Goal: Transaction & Acquisition: Purchase product/service

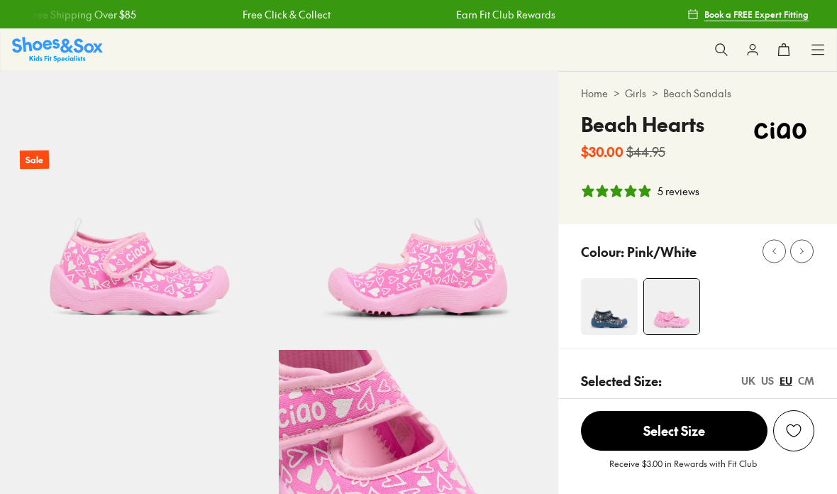
select select "*"
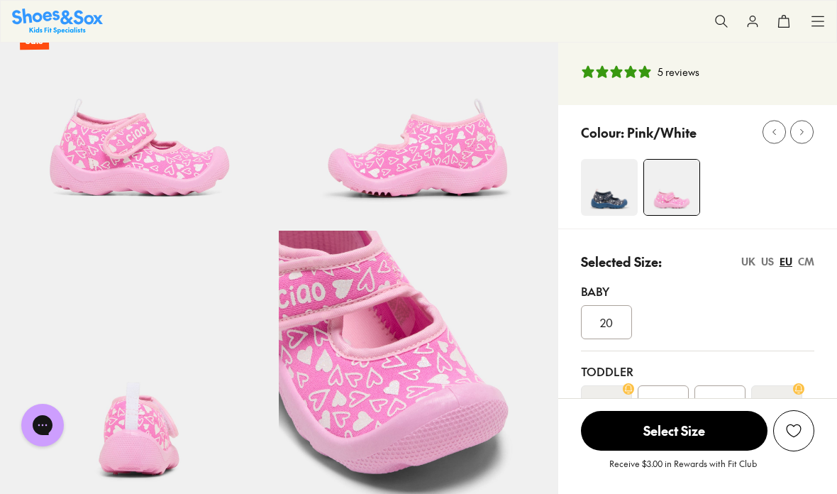
scroll to position [118, 0]
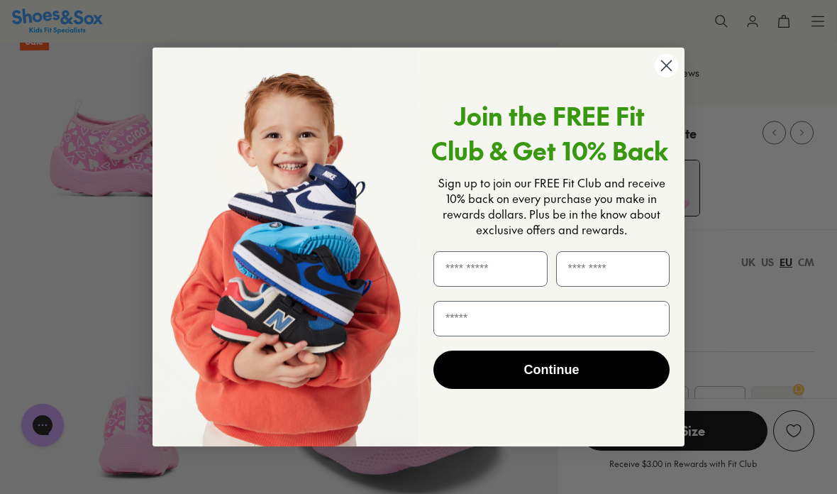
click at [662, 77] on circle "Close dialog" at bounding box center [666, 65] width 23 height 23
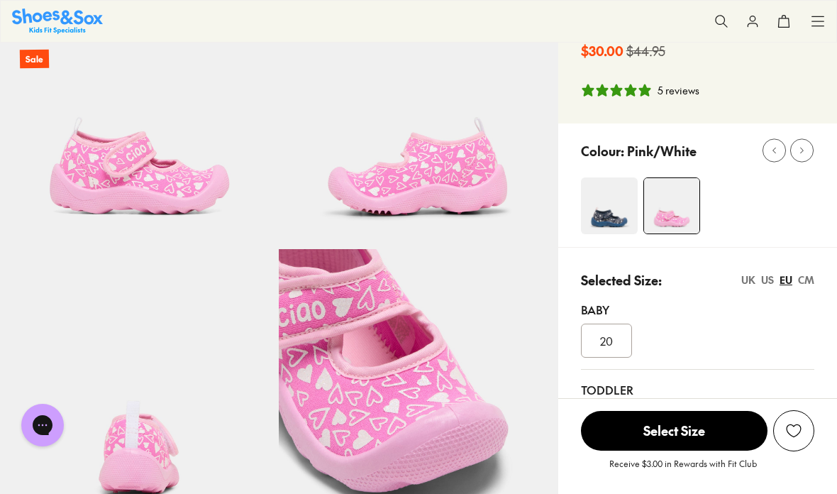
scroll to position [0, 0]
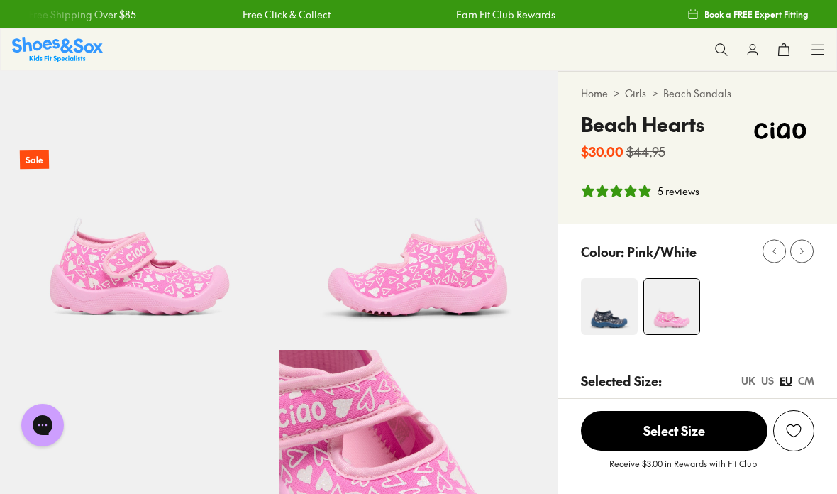
click at [716, 50] on use at bounding box center [721, 49] width 12 height 12
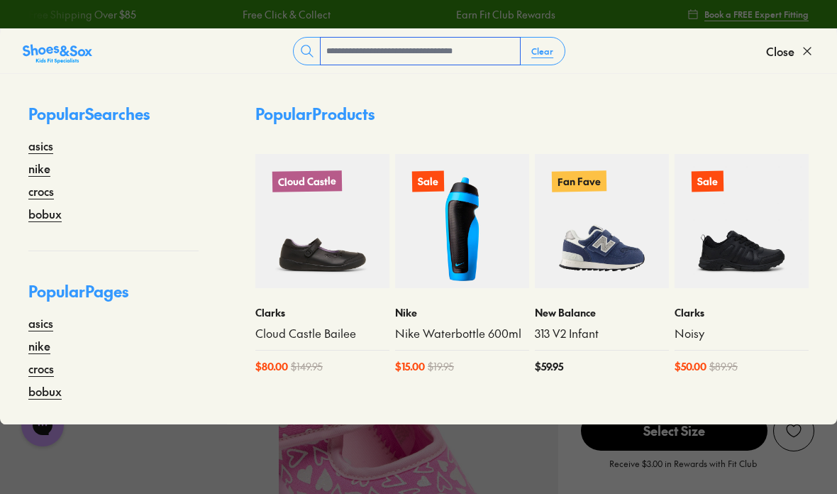
click at [442, 57] on input "text" at bounding box center [420, 51] width 199 height 27
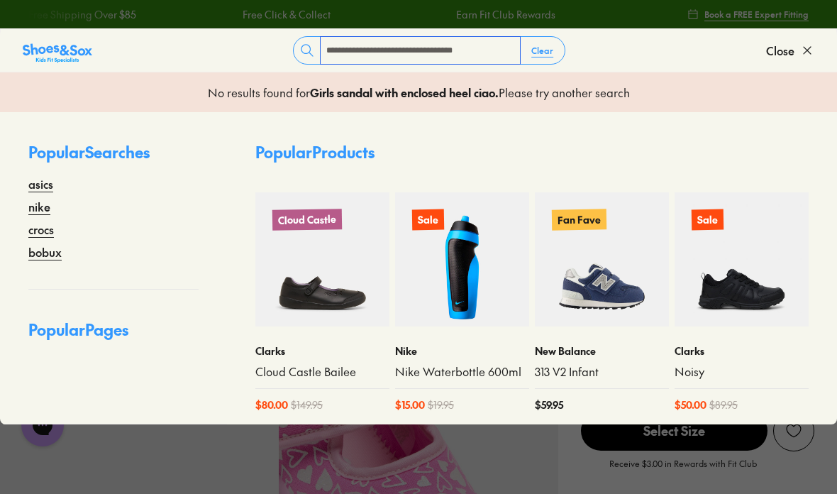
type input "**********"
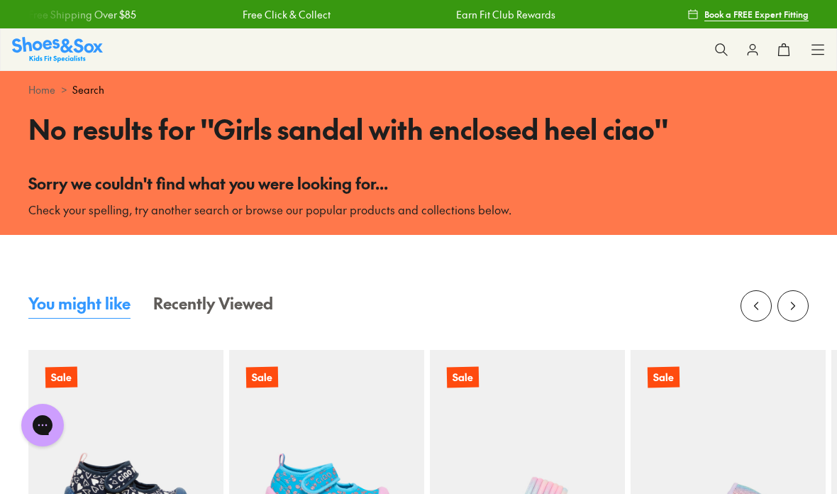
click at [726, 57] on button at bounding box center [721, 49] width 31 height 31
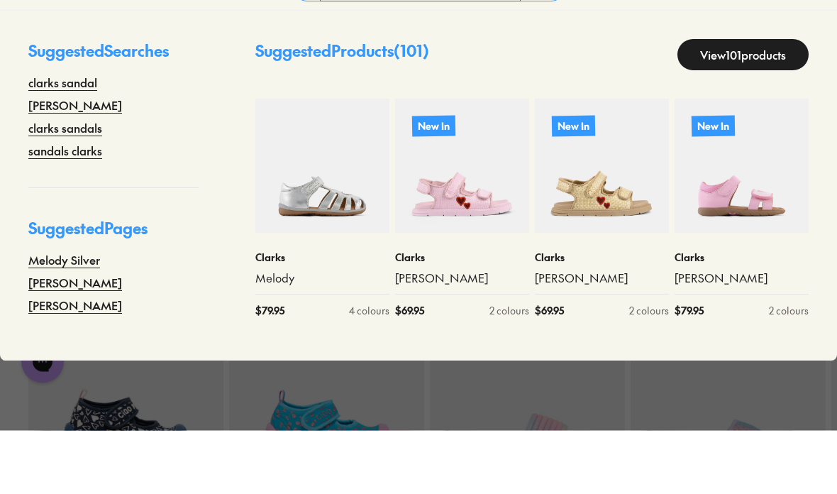
type input "**********"
click at [753, 199] on img at bounding box center [742, 229] width 134 height 134
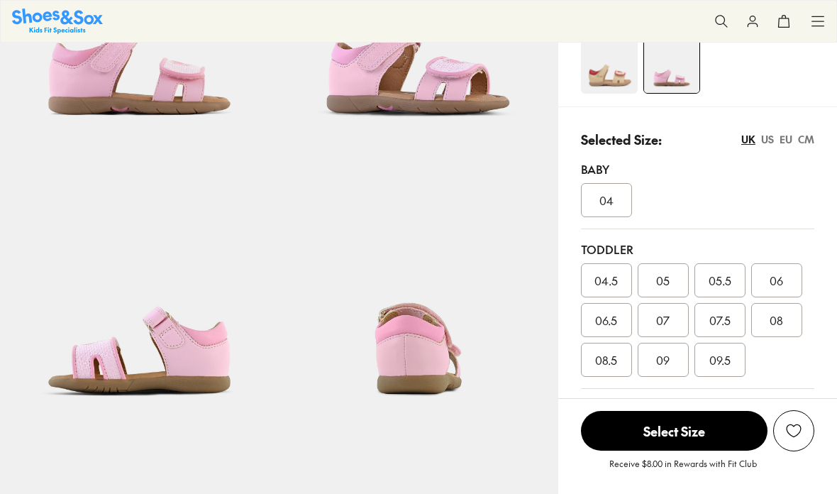
select select "*"
